Goal: Task Accomplishment & Management: Manage account settings

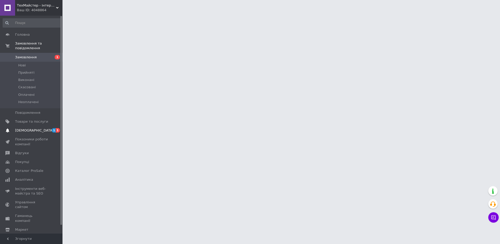
click at [26, 128] on span "[DEMOGRAPHIC_DATA]" at bounding box center [34, 130] width 39 height 5
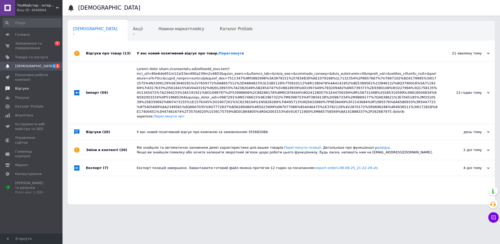
click at [21, 89] on span "Відгуки" at bounding box center [22, 88] width 14 height 5
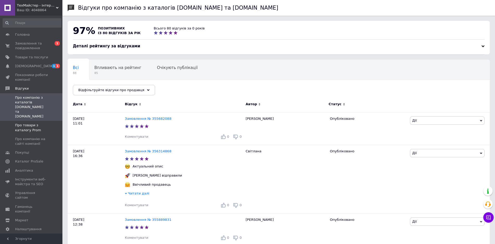
click at [25, 123] on span "Про товари з каталогу Prom" at bounding box center [31, 127] width 33 height 9
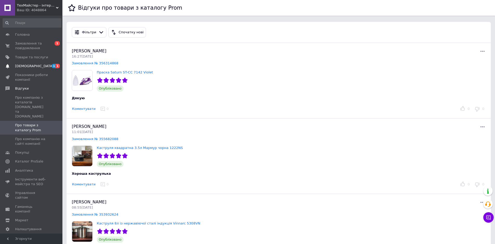
click at [29, 66] on span "[DEMOGRAPHIC_DATA]" at bounding box center [34, 66] width 39 height 5
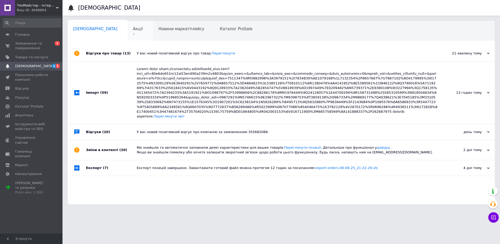
click at [133, 29] on span "Акції" at bounding box center [138, 29] width 10 height 5
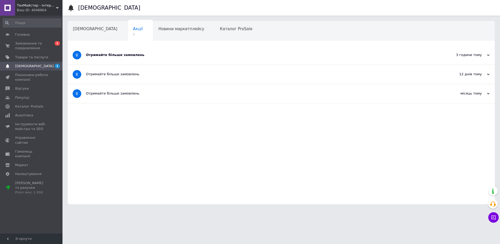
click at [111, 53] on div "Отримайте більше замовлень" at bounding box center [261, 55] width 351 height 5
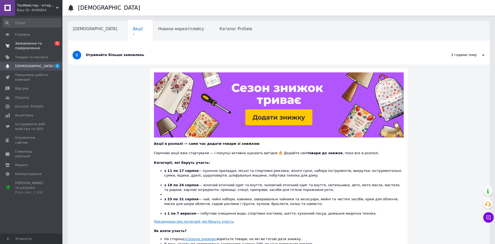
click at [31, 47] on span "Замовлення та повідомлення" at bounding box center [31, 45] width 33 height 9
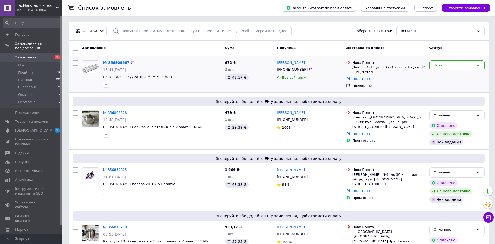
click at [87, 68] on img at bounding box center [91, 68] width 16 height 9
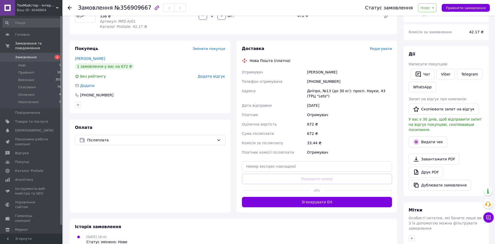
scroll to position [78, 0]
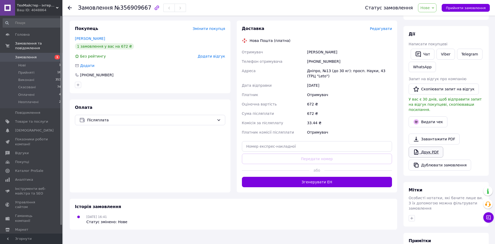
click at [423, 147] on link "Друк PDF" at bounding box center [426, 152] width 35 height 11
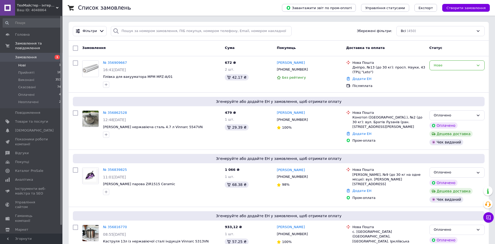
click at [22, 63] on span "Нові" at bounding box center [22, 65] width 8 height 5
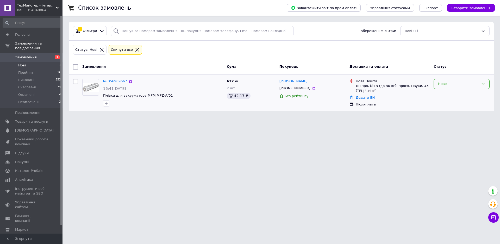
click at [486, 85] on div "Нове" at bounding box center [461, 84] width 56 height 10
click at [445, 115] on li "Скасовано" at bounding box center [461, 114] width 55 height 10
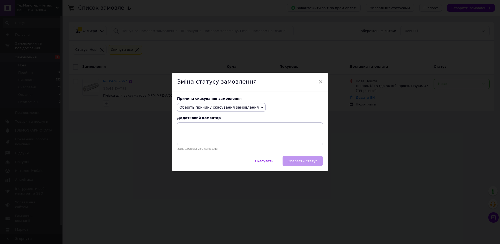
click at [215, 109] on span "Оберіть причину скасування замовлення" at bounding box center [218, 107] width 79 height 4
click at [204, 125] on li "Немає різновиду товару" at bounding box center [221, 124] width 88 height 7
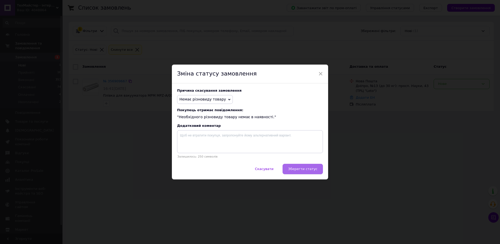
click at [309, 168] on span "Зберегти статус" at bounding box center [302, 169] width 29 height 4
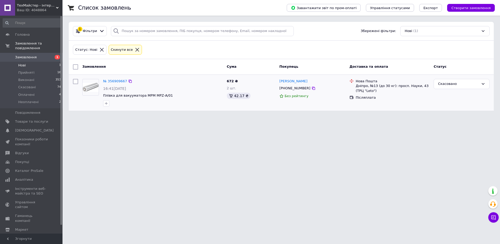
click at [20, 63] on span "Нові" at bounding box center [22, 65] width 8 height 5
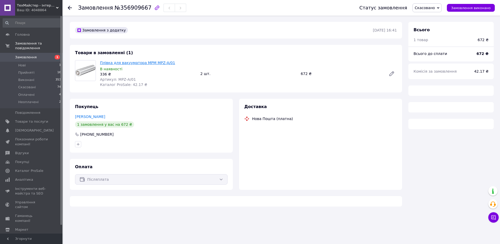
click at [123, 61] on link "Плівка для вакууматора MPM MPZ-А/01" at bounding box center [137, 63] width 75 height 4
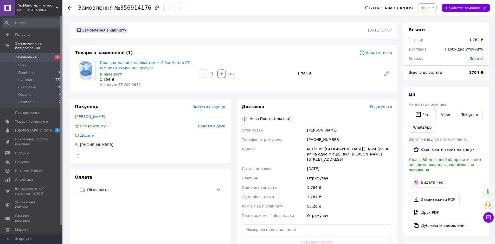
click at [435, 8] on span "Нове" at bounding box center [427, 7] width 18 height 9
click at [437, 41] on li "Оплачено" at bounding box center [432, 42] width 26 height 8
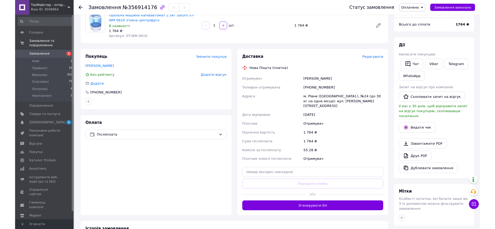
scroll to position [52, 0]
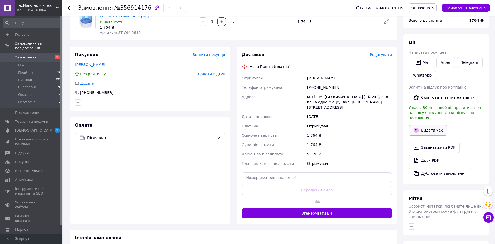
click at [424, 125] on button "Видати чек" at bounding box center [428, 130] width 39 height 11
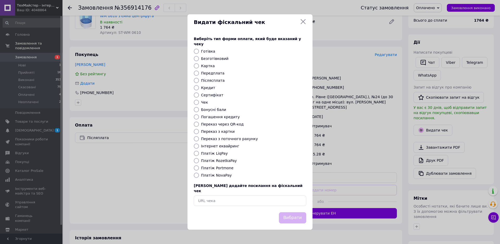
click at [195, 82] on input "Післясплата" at bounding box center [196, 80] width 5 height 5
radio input "true"
click at [294, 213] on button "Вибрати" at bounding box center [292, 217] width 27 height 11
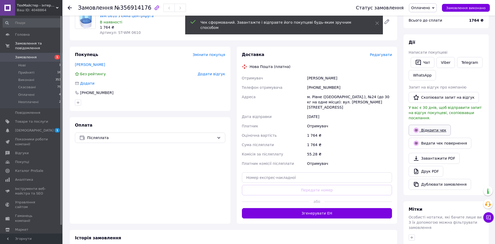
click at [426, 127] on link "Відкрити чек" at bounding box center [430, 130] width 42 height 11
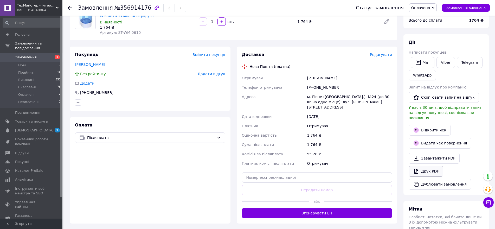
click at [425, 166] on link "Друк PDF" at bounding box center [426, 171] width 35 height 11
